Goal: Check status

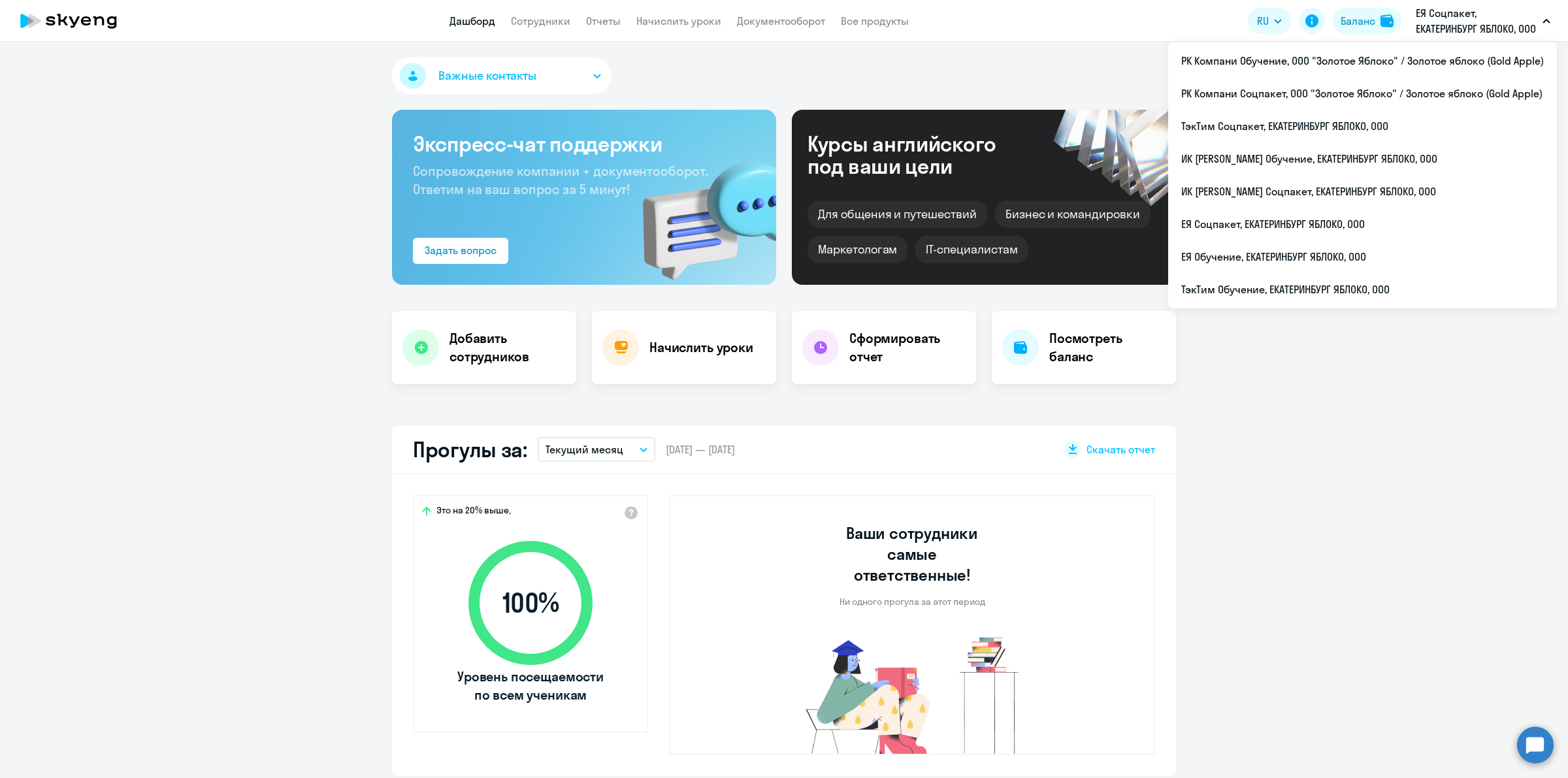
select select "30"
click at [1404, 269] on li "ЕЯ Обучение, ЕКАТЕРИНБУРГ ЯБЛОКО, ООО" at bounding box center [1363, 256] width 389 height 33
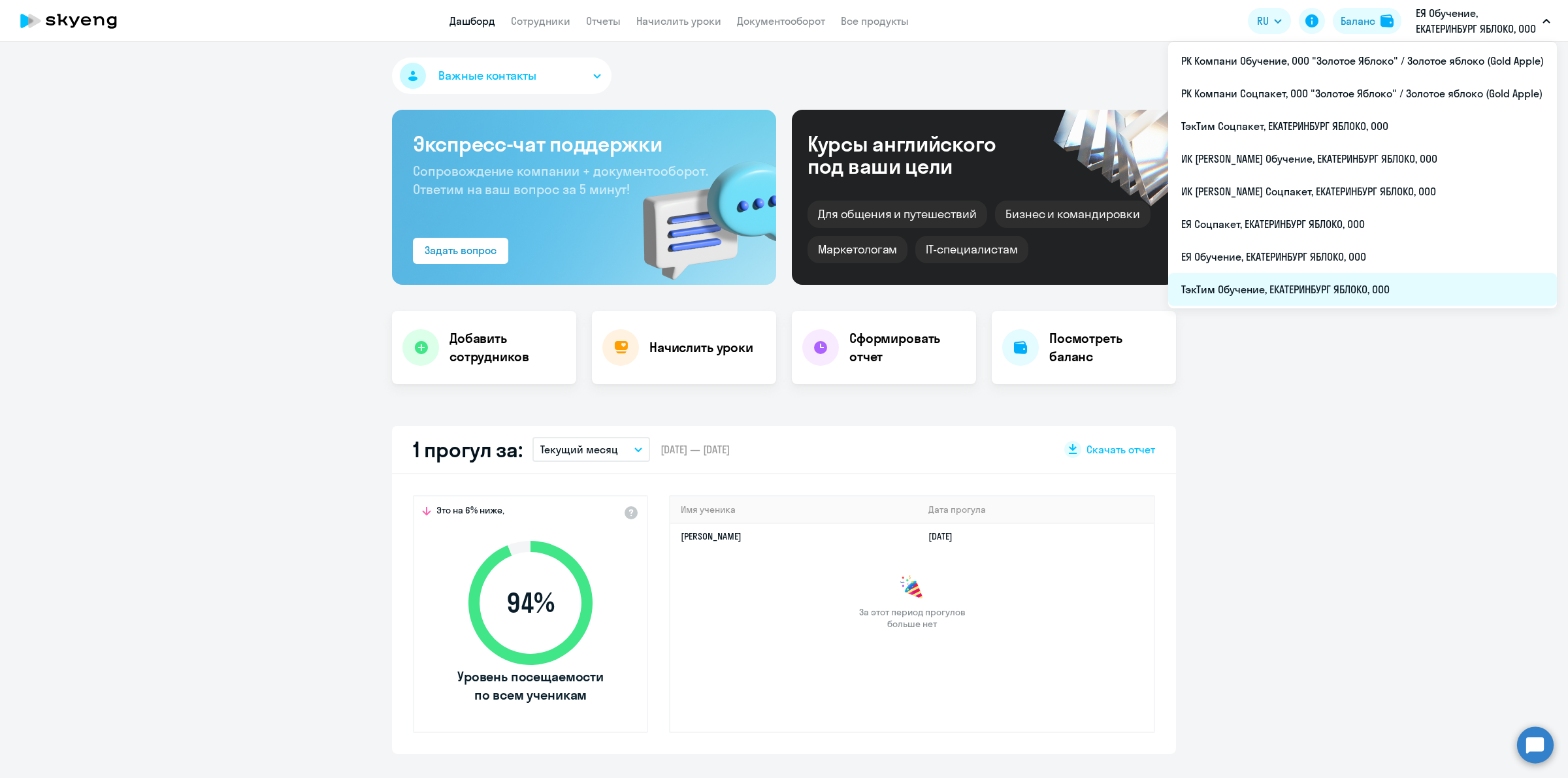
click at [1367, 282] on li "ТэкТим Обучение, ЕКАТЕРИНБУРГ ЯБЛОКО, ООО" at bounding box center [1363, 289] width 389 height 33
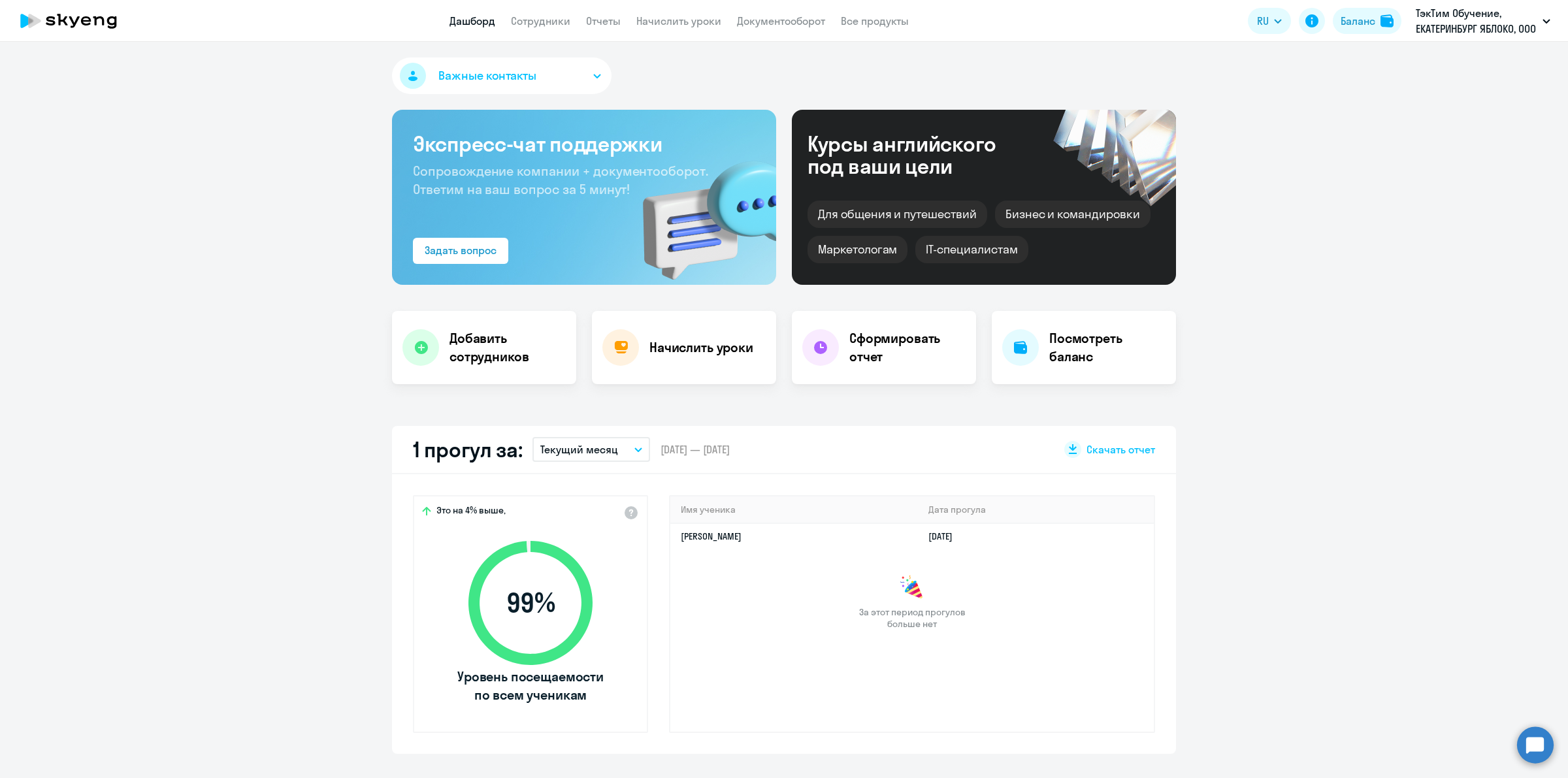
drag, startPoint x: 752, startPoint y: 452, endPoint x: 686, endPoint y: 451, distance: 66.0
click at [686, 451] on span "[DATE] — [DATE]" at bounding box center [695, 450] width 69 height 14
click at [683, 451] on span "[DATE] — [DATE]" at bounding box center [695, 450] width 69 height 14
select select "30"
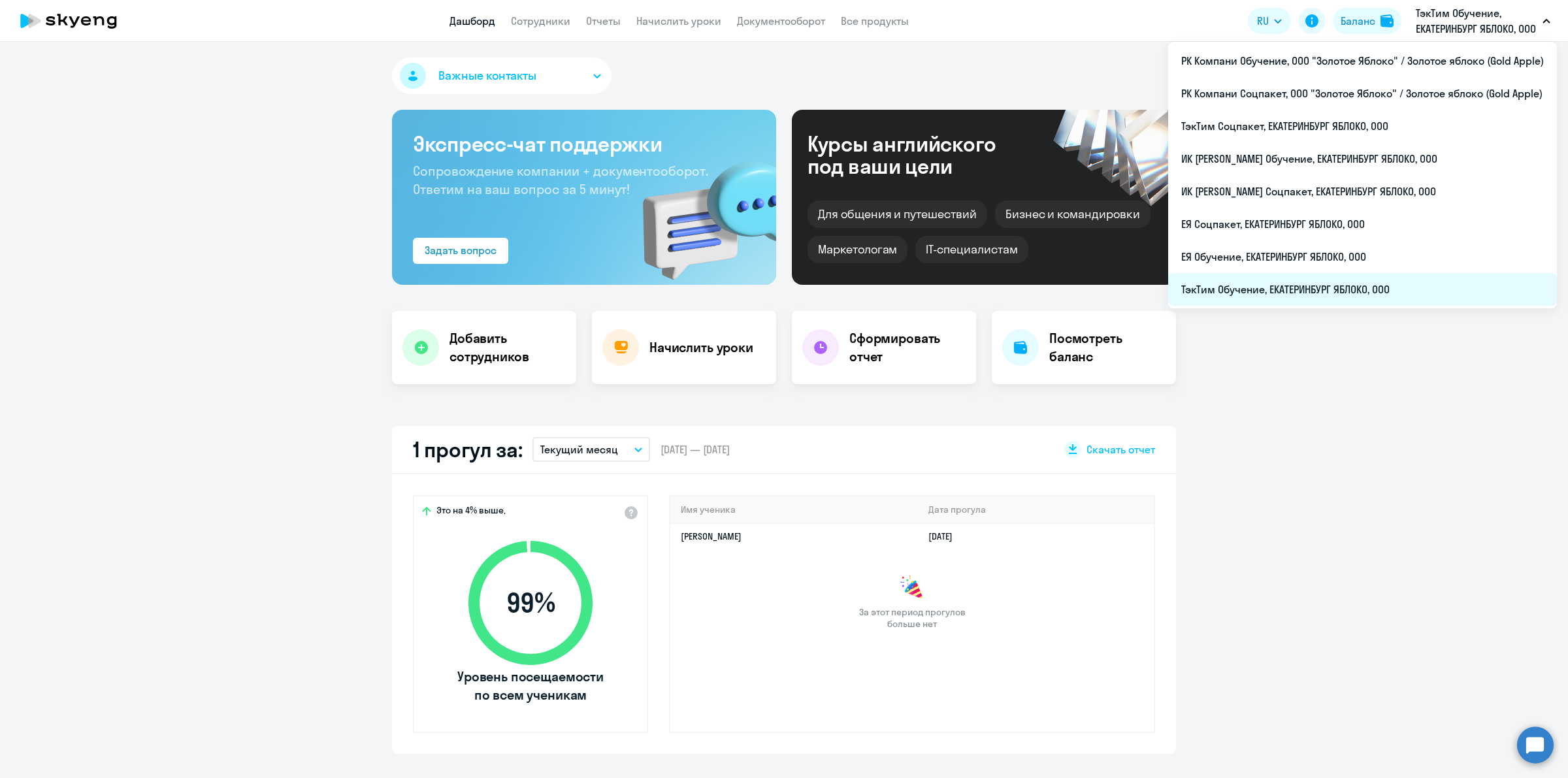
click at [1333, 291] on li "ТэкТим Обучение, ЕКАТЕРИНБУРГ ЯБЛОКО, ООО" at bounding box center [1363, 289] width 389 height 33
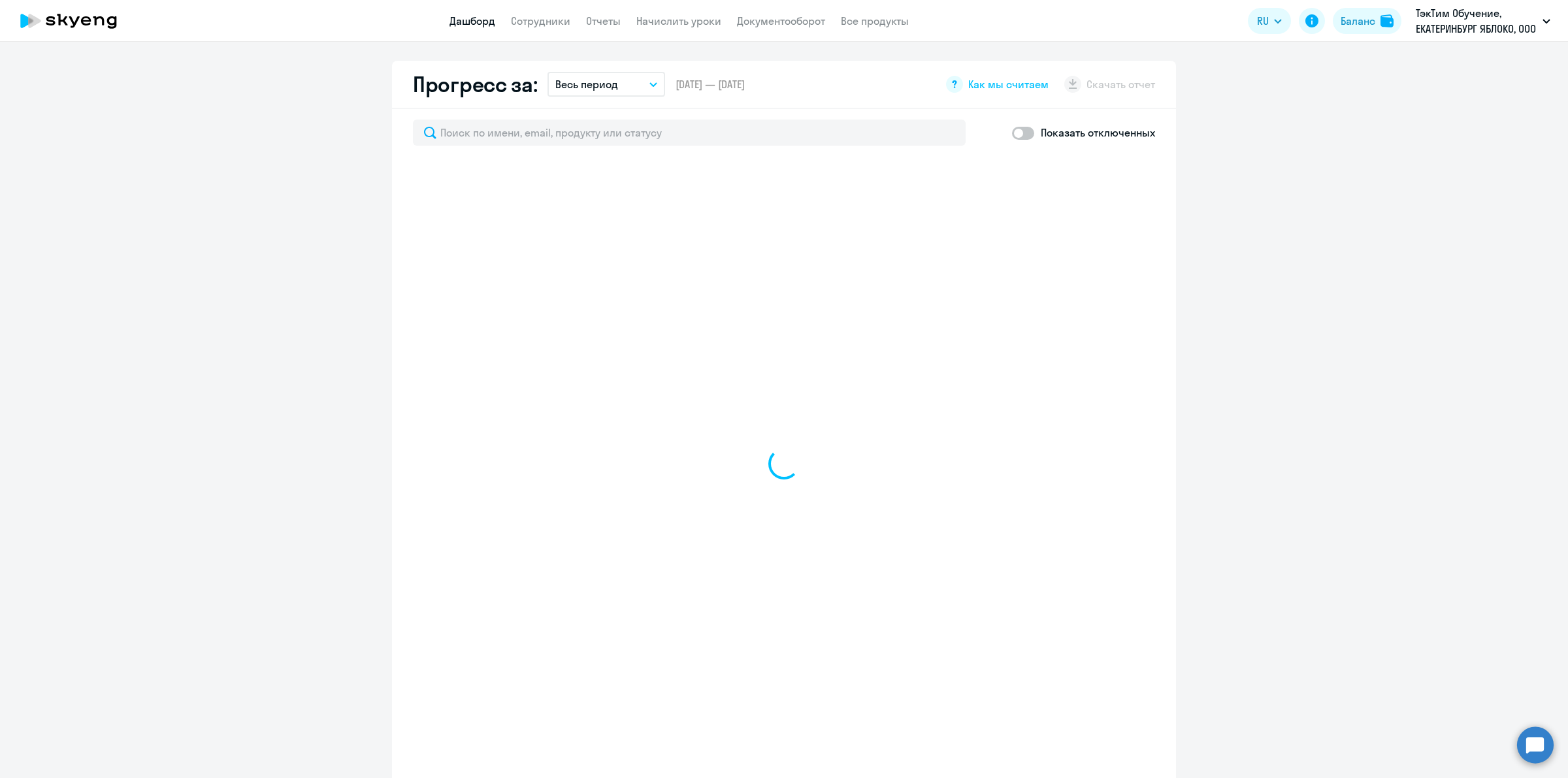
scroll to position [1055, 0]
select select "30"
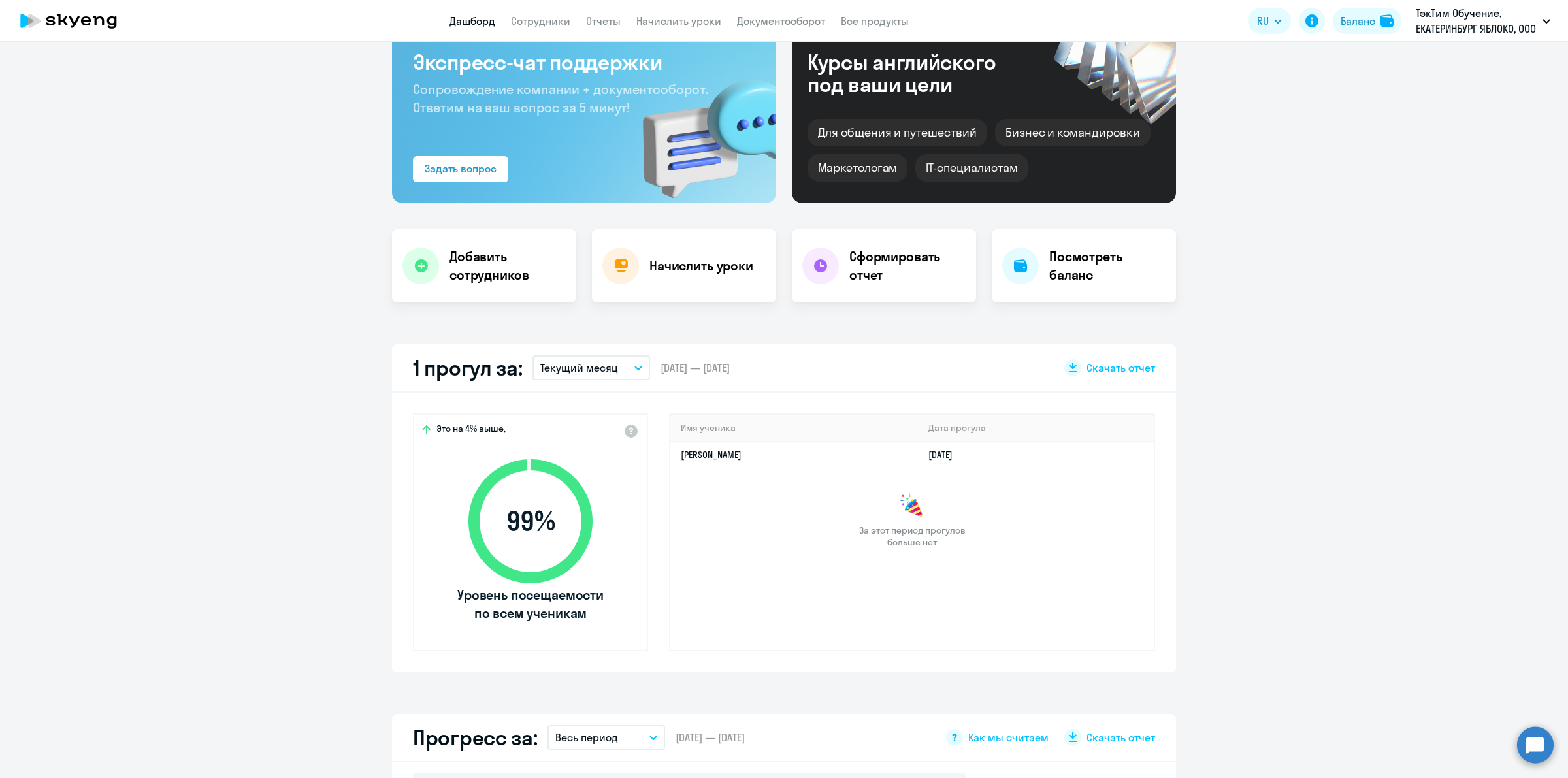
scroll to position [0, 0]
